Goal: Transaction & Acquisition: Purchase product/service

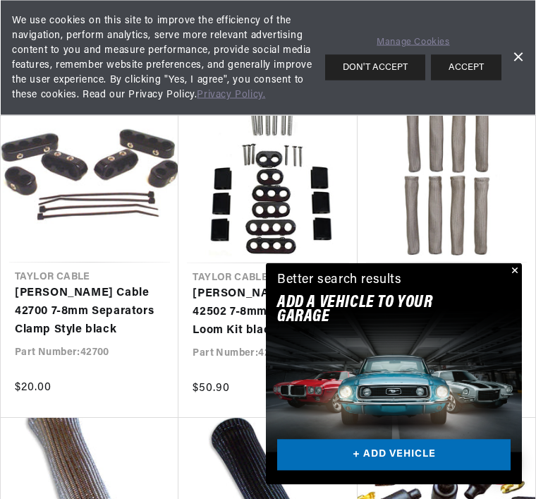
scroll to position [523, 0]
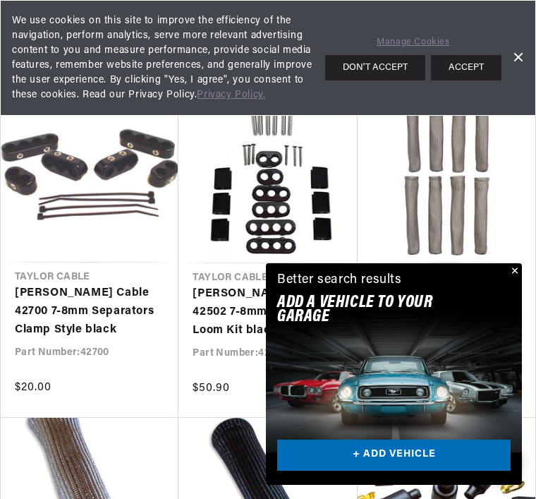
click at [477, 57] on button "ACCEPT" at bounding box center [466, 67] width 71 height 25
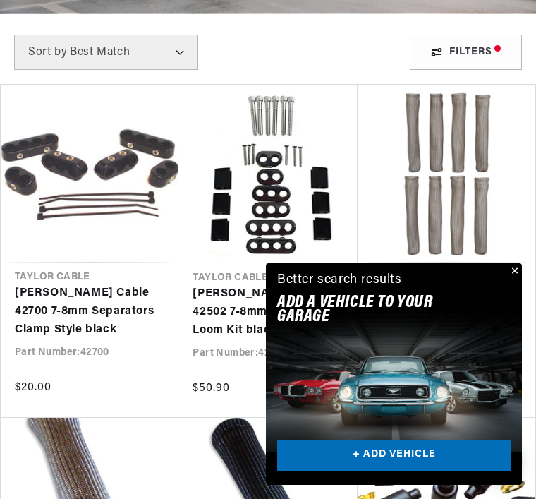
click at [521, 321] on link "[PERSON_NAME] Cable 2524 Space Age Boot Protector silver" at bounding box center [446, 311] width 149 height 54
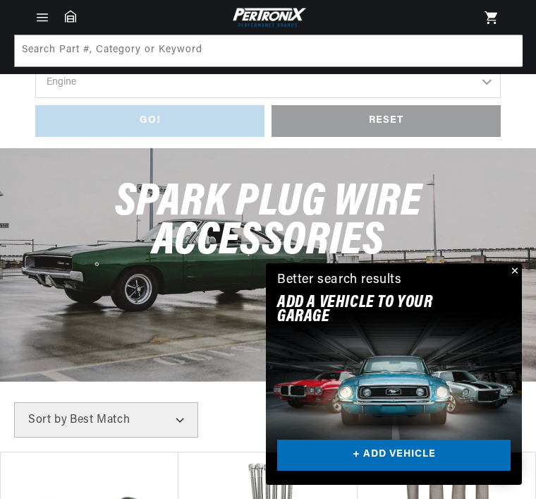
scroll to position [136, 0]
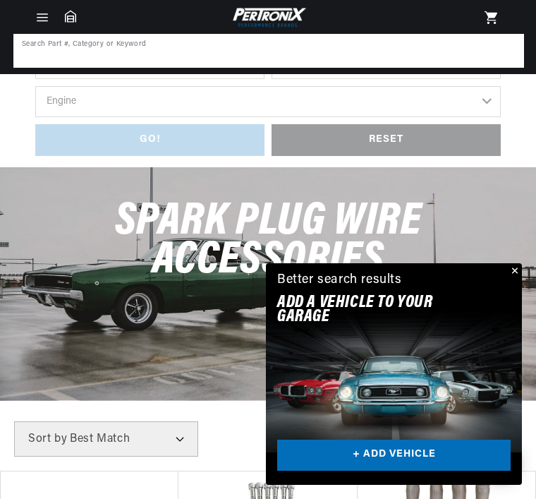
click at [48, 46] on input at bounding box center [269, 50] width 508 height 31
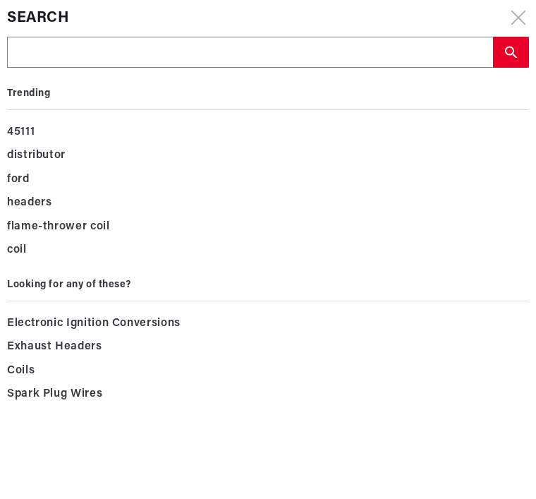
scroll to position [0, 374]
type input "C"
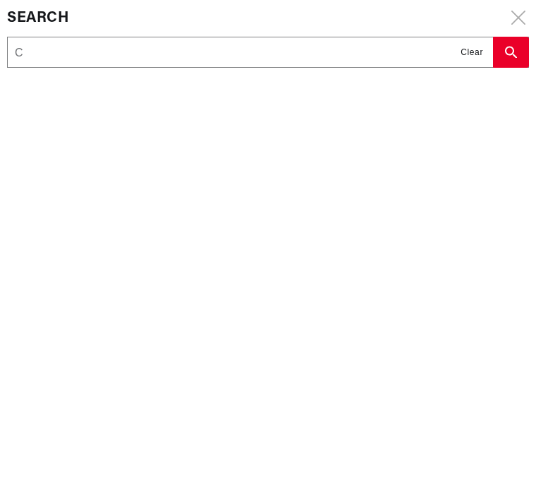
type input "Ch"
type input "Che"
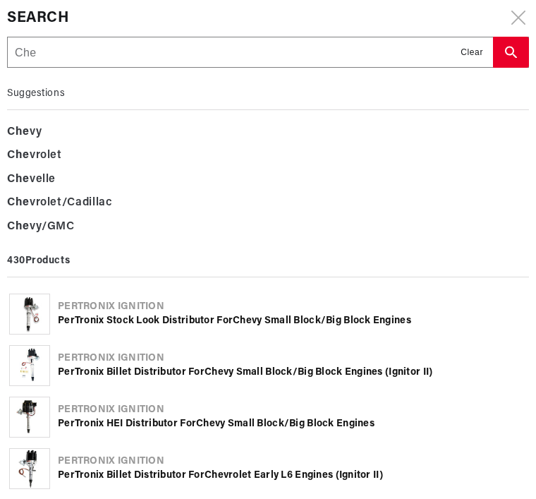
scroll to position [0, 0]
type input "Chev"
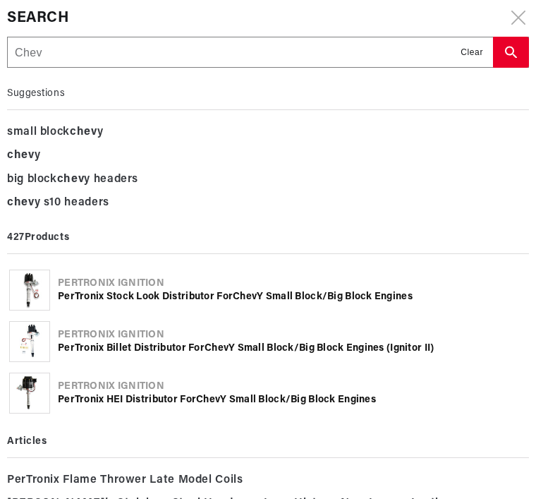
type input "Chevy"
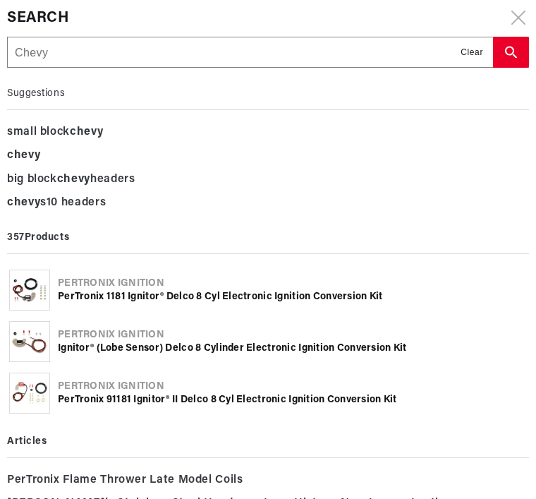
type input "Chevy"
type input "Chevy w"
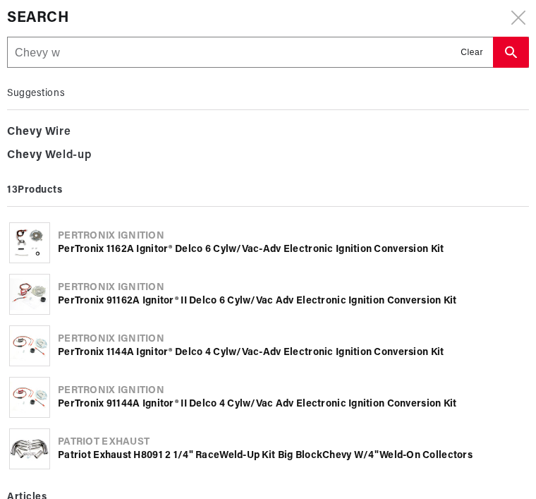
scroll to position [0, 5]
type input "Chevy"
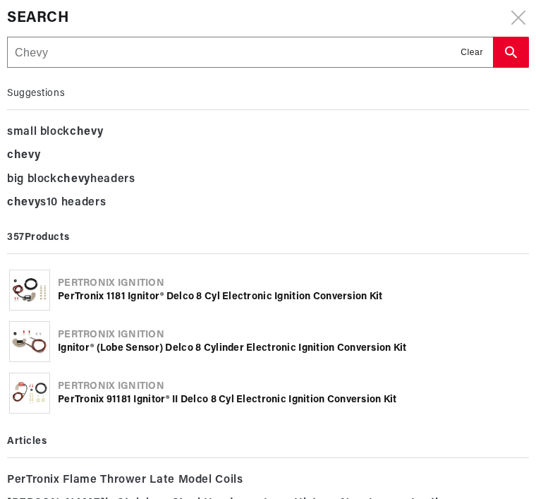
scroll to position [0, 0]
type input "Chevy s"
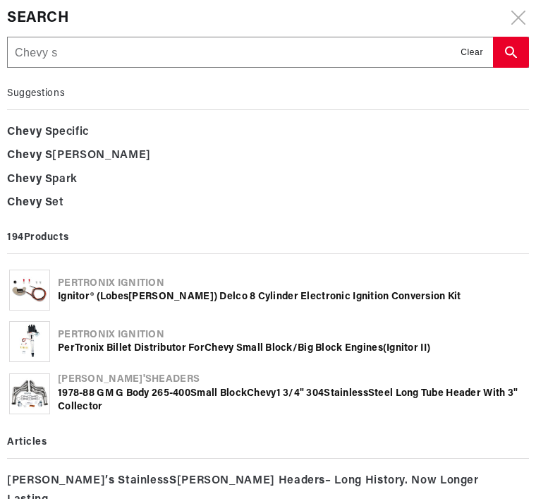
type input "Chevy sp"
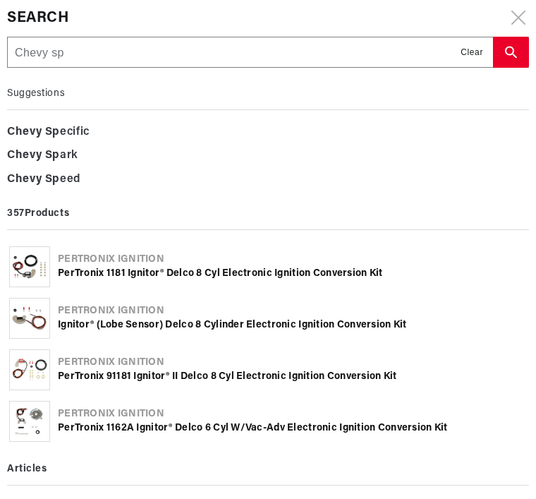
type input "Chevy spa"
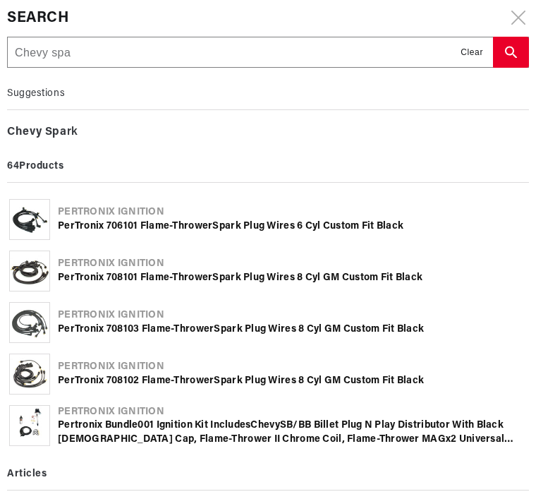
type input "Chevy spar"
type input "Chevy spark"
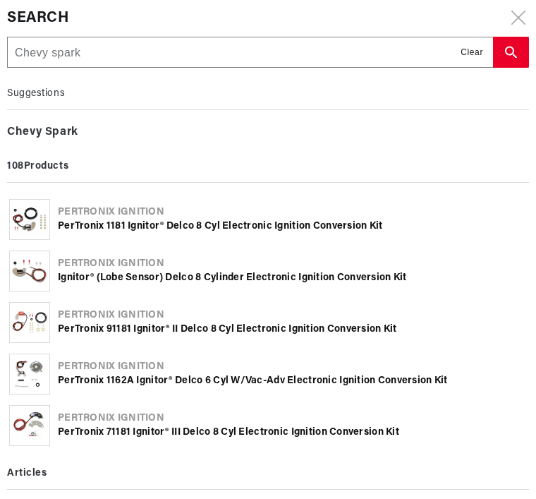
type input "Chevy spark"
type input "Chevy spark p"
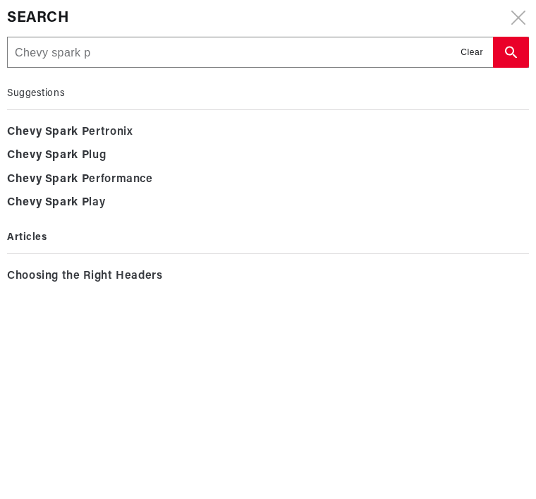
type input "Chevy spark pl"
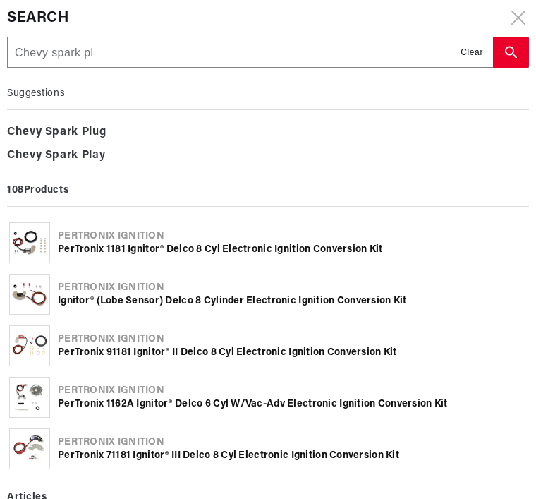
type input "Chevy spark plu"
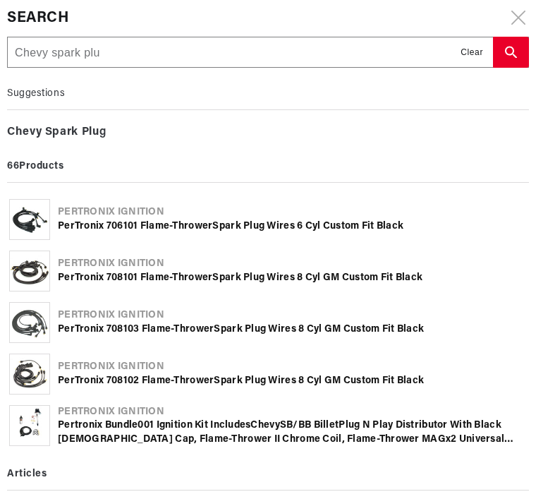
scroll to position [0, 374]
type input "Chevy spark plug"
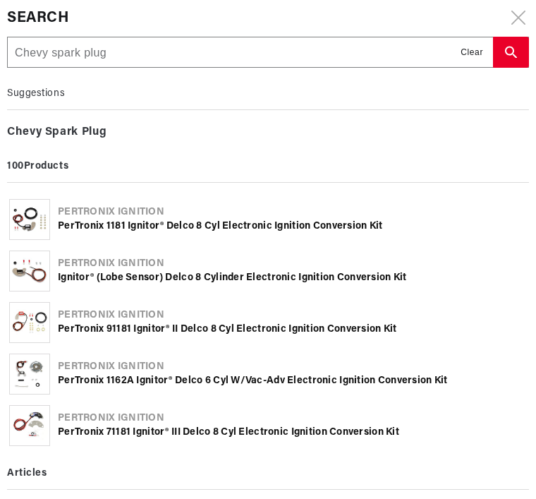
type input "Chevy spark plug"
type input "Chevy spark plug w"
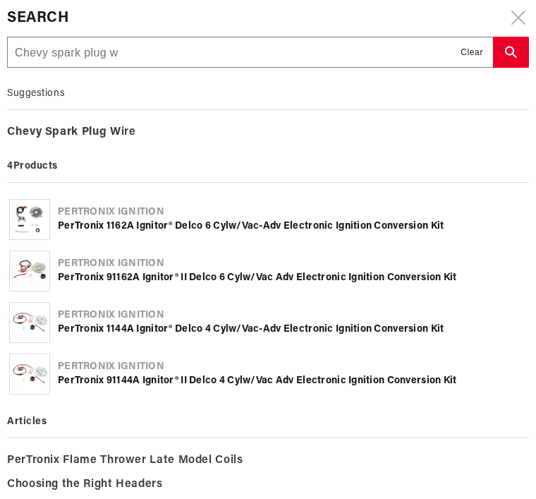
type input "Chevy spark plug wi"
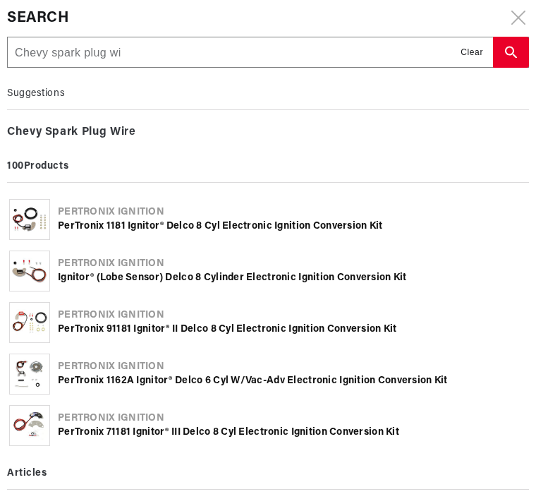
type input "Chevy spark plug wir"
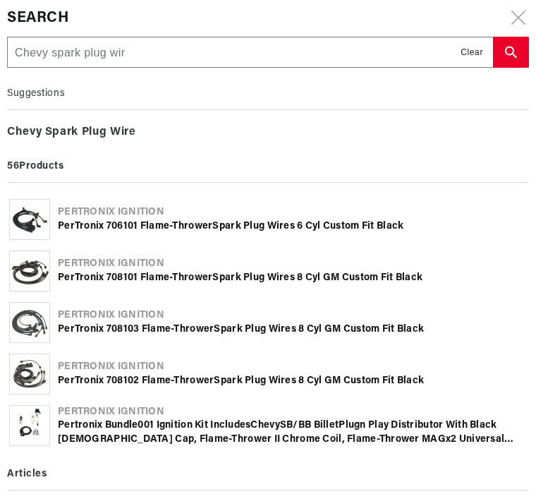
type input "Chevy spark plug wire"
type input "Chevy spark plug wire c"
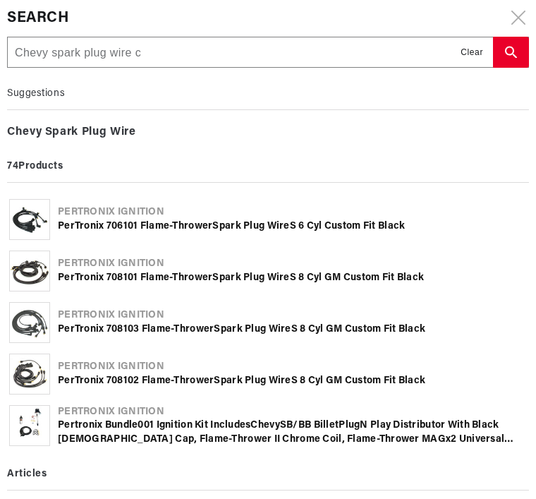
type input "Chevy spark plug wire c"
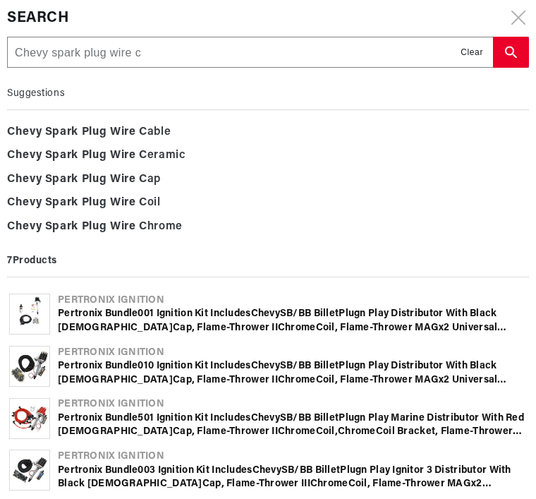
scroll to position [0, 4]
type input "Chevy spark plug wire cl"
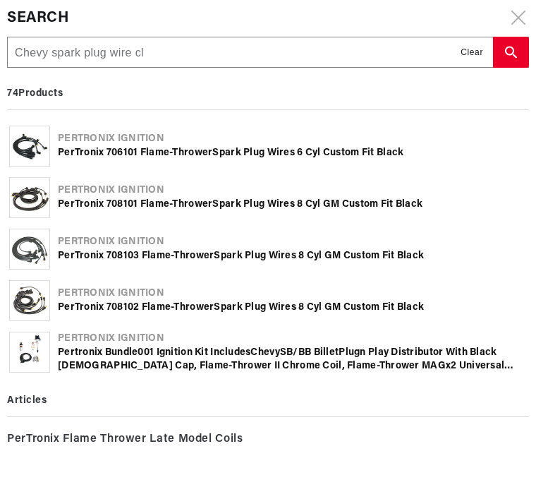
scroll to position [0, 0]
type input "Chevy spark plug wire cla"
type input "Chevy spark plug wire clam"
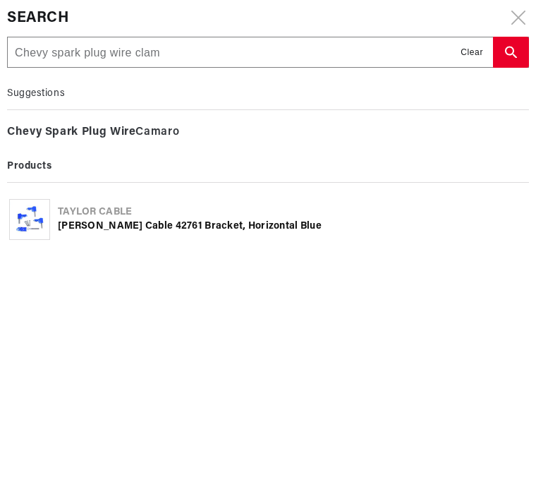
type input "Chevy spark plug wire clamp"
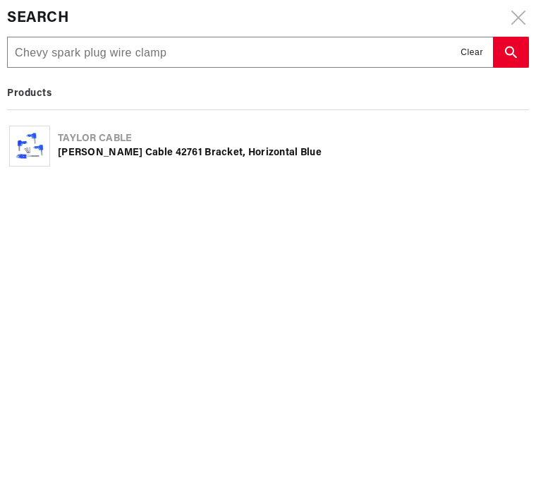
type input "Chevy spark plug wire clamps"
click at [514, 56] on icon "search button" at bounding box center [511, 52] width 12 height 12
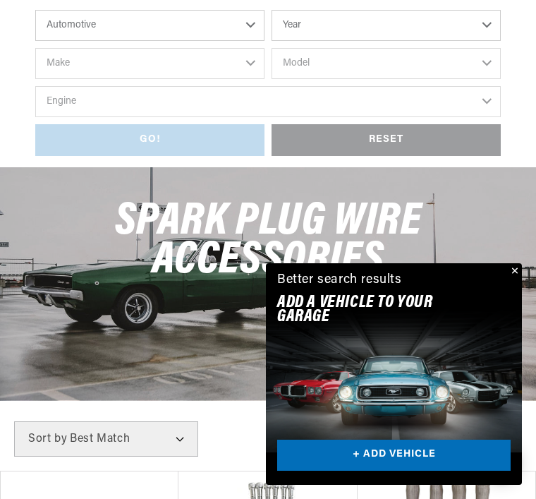
scroll to position [0, 374]
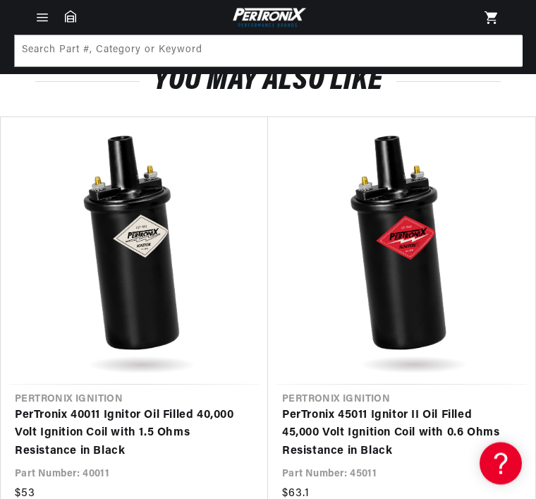
scroll to position [870, 0]
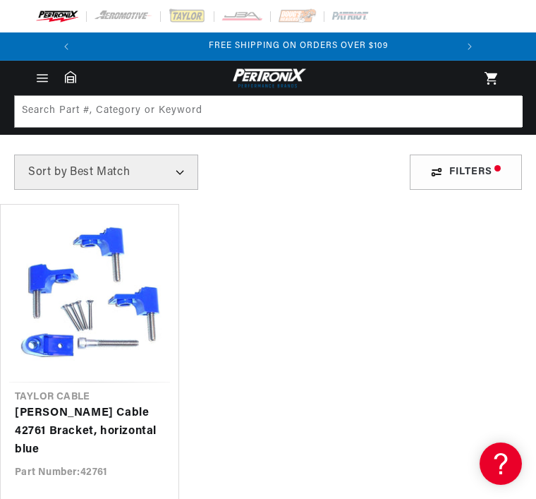
scroll to position [0, 374]
